Goal: Task Accomplishment & Management: Manage account settings

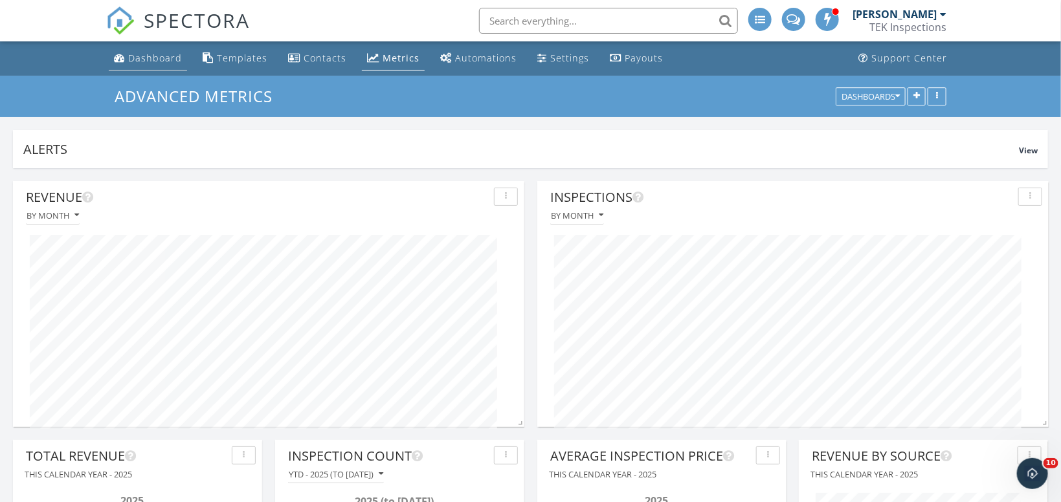
click at [155, 56] on div "Dashboard" at bounding box center [155, 58] width 54 height 12
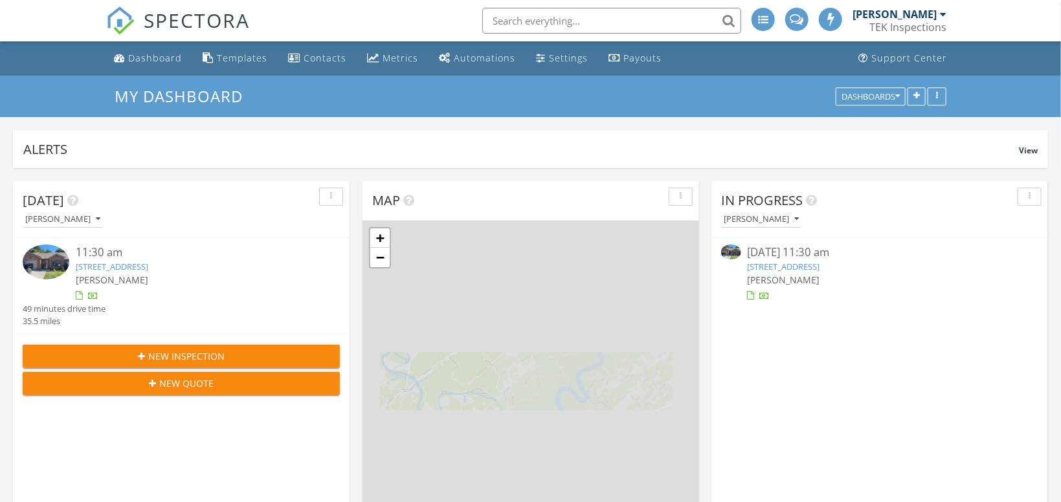
scroll to position [1470, 1062]
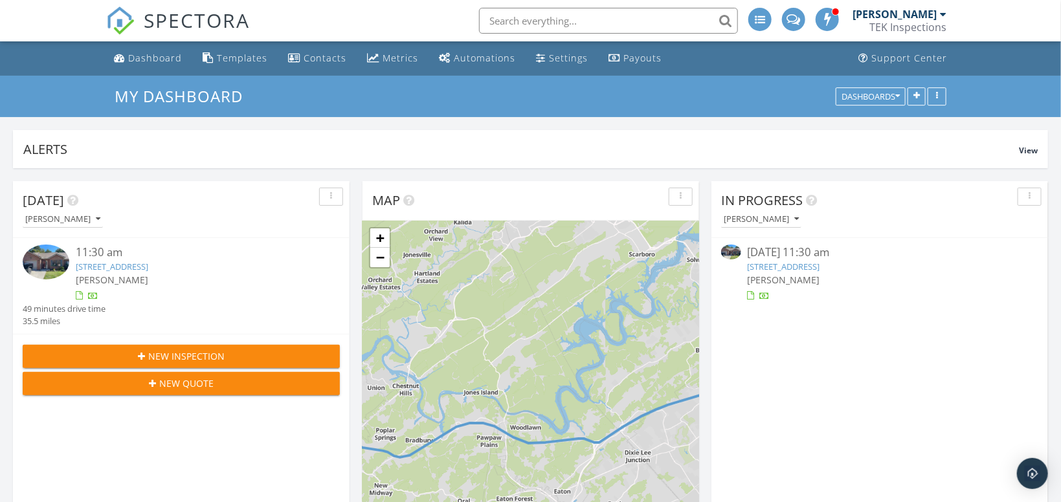
click at [813, 267] on link "708 Rose Garden Way, Knoxville, TN 37919" at bounding box center [784, 267] width 73 height 12
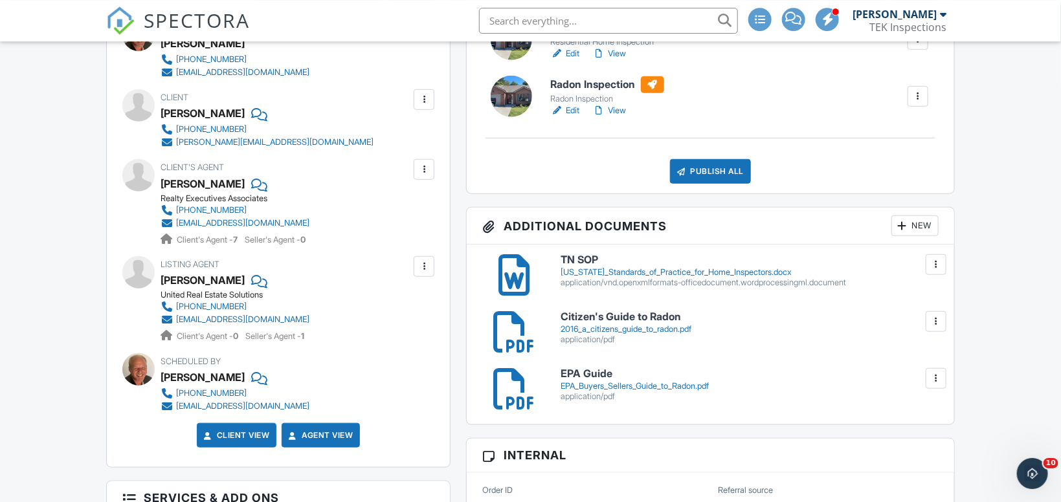
click at [914, 236] on div "New" at bounding box center [915, 226] width 47 height 21
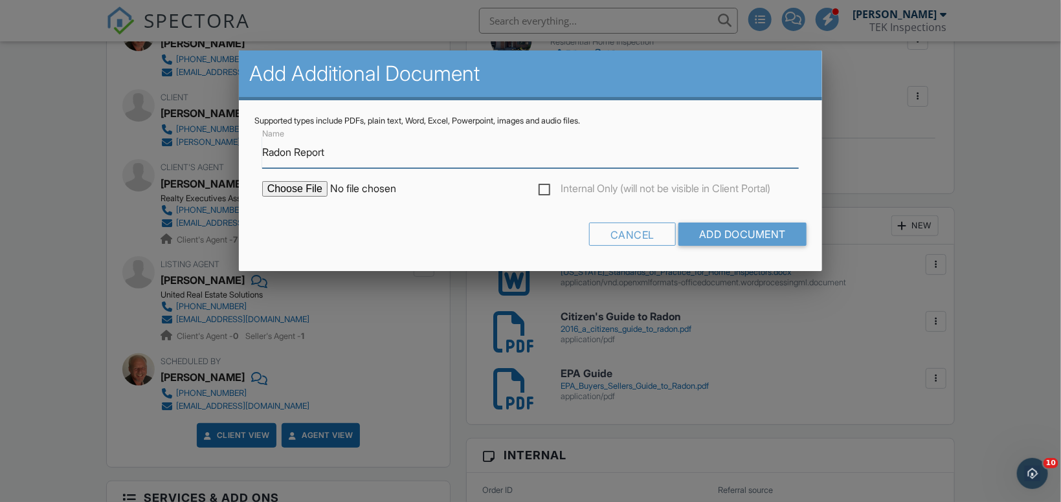
type input "Radon Report"
click at [292, 188] on input "file" at bounding box center [372, 189] width 220 height 16
type input "C:\fakepath\708 Rose Garden Way 37919.pdf"
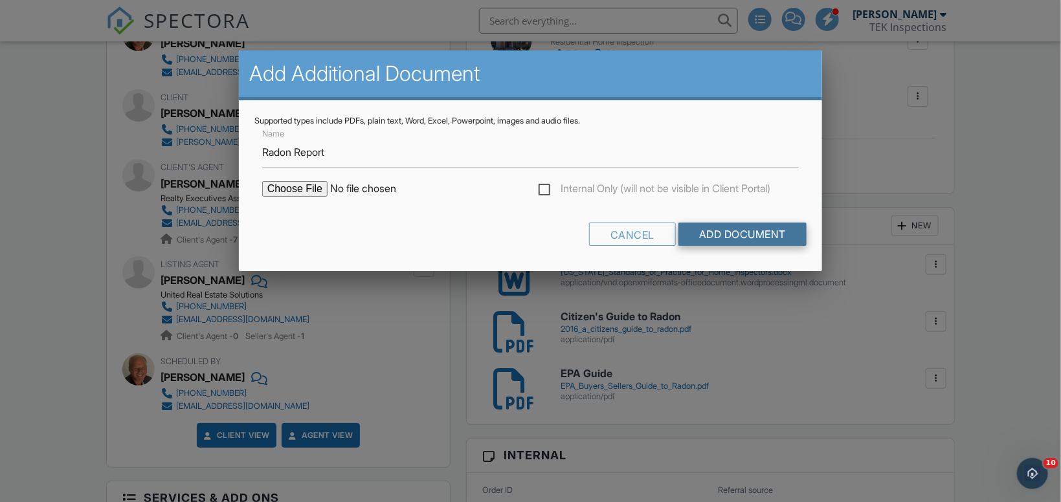
click at [712, 236] on input "Add Document" at bounding box center [743, 234] width 128 height 23
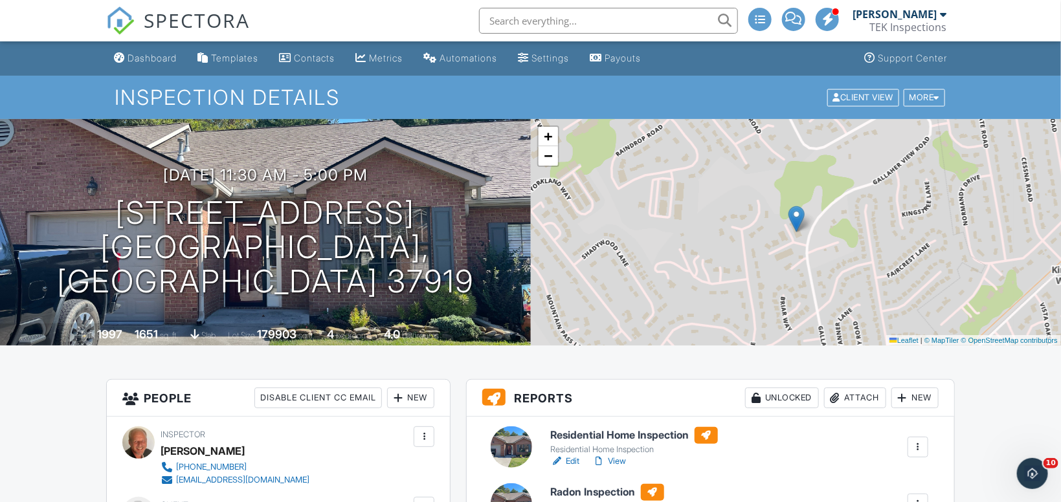
click at [621, 464] on link "View" at bounding box center [610, 461] width 34 height 13
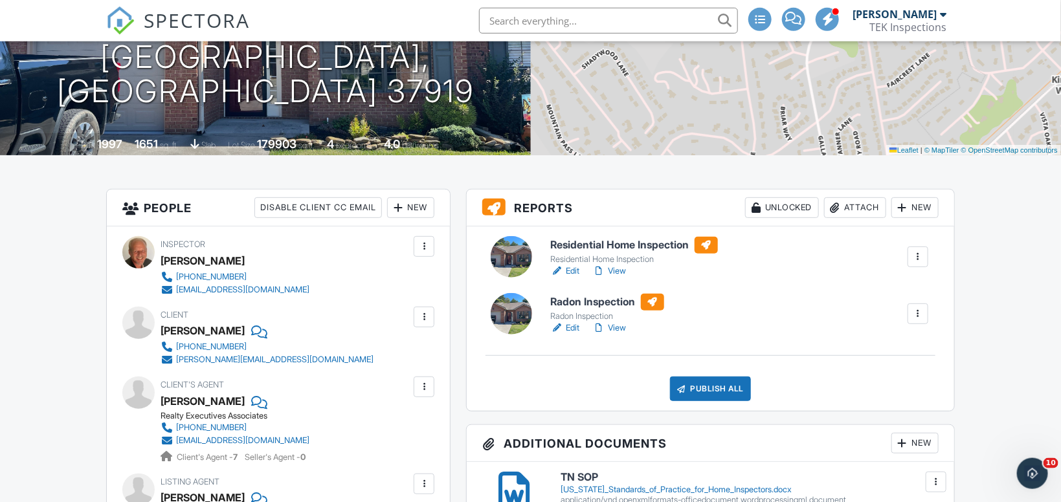
scroll to position [196, 0]
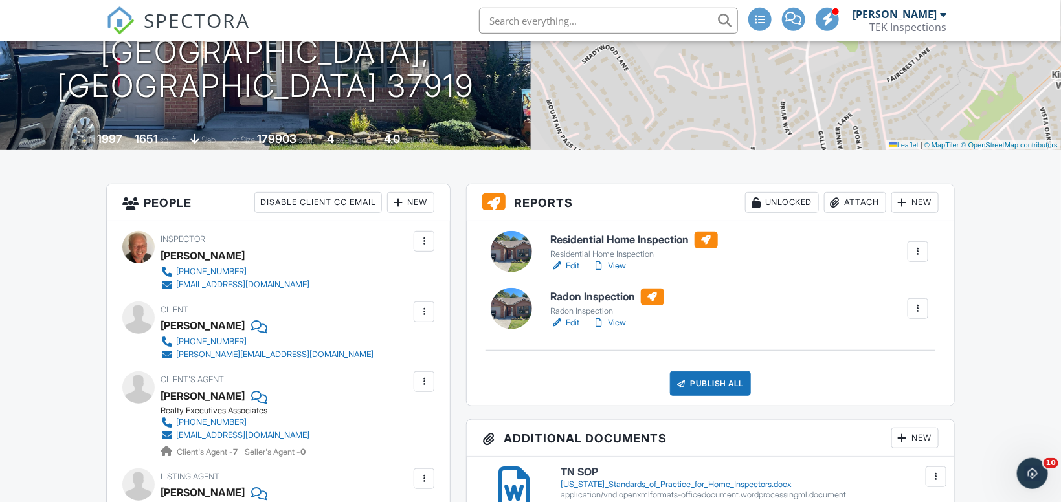
click at [620, 321] on link "View" at bounding box center [610, 323] width 34 height 13
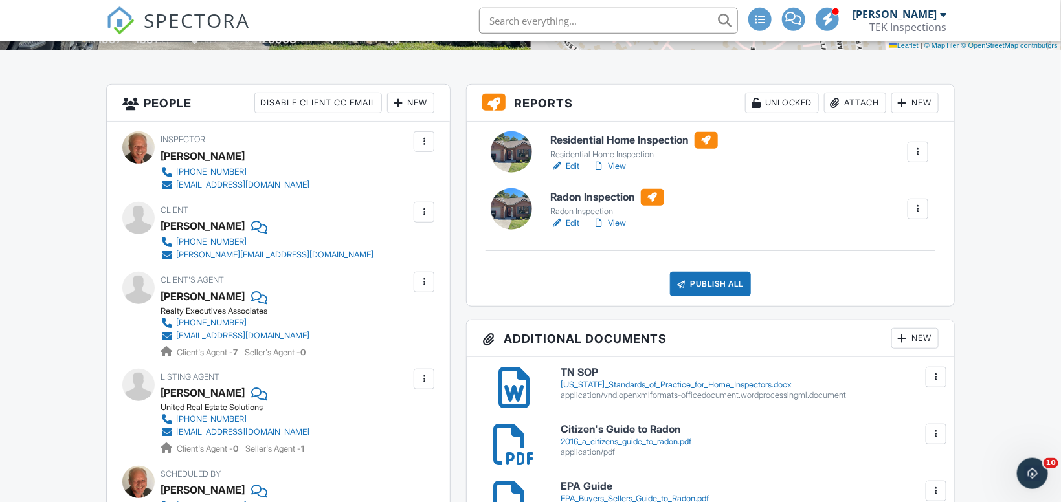
scroll to position [304, 0]
